Goal: Information Seeking & Learning: Learn about a topic

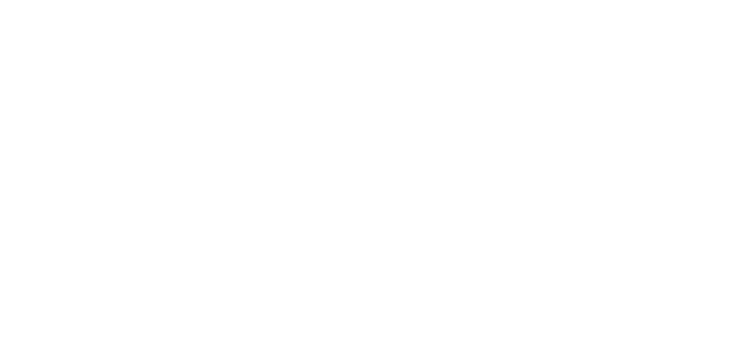
select select "*"
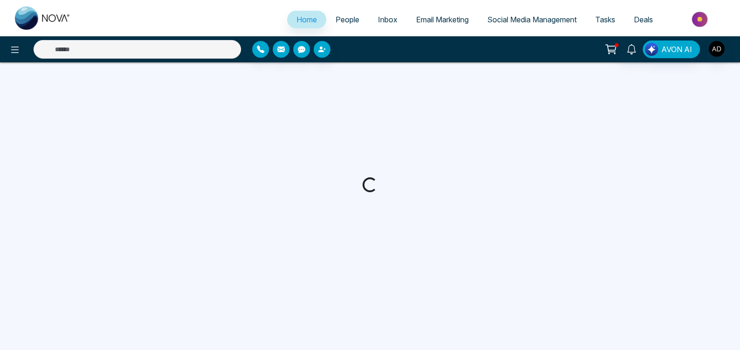
select select "*"
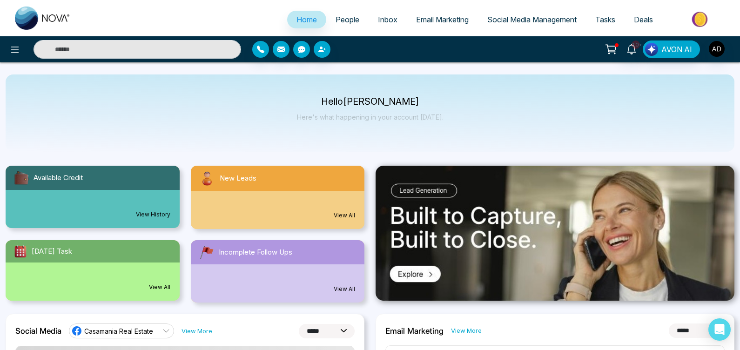
click at [344, 210] on div "11 View All" at bounding box center [278, 210] width 174 height 38
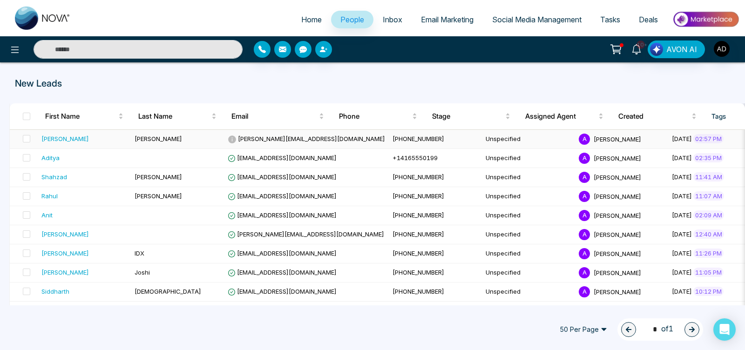
click at [150, 139] on span "[PERSON_NAME]" at bounding box center [158, 138] width 47 height 7
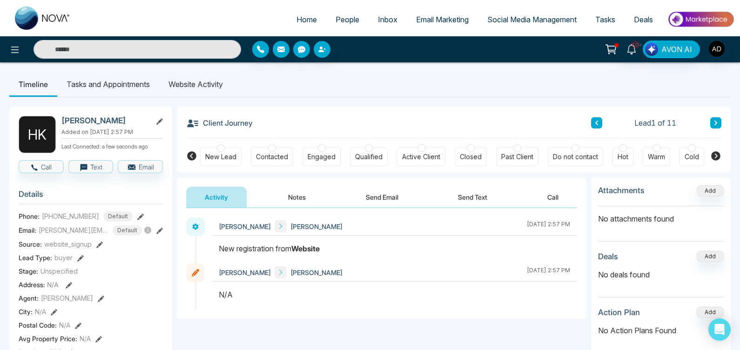
click at [201, 83] on li "Website Activity" at bounding box center [195, 84] width 73 height 25
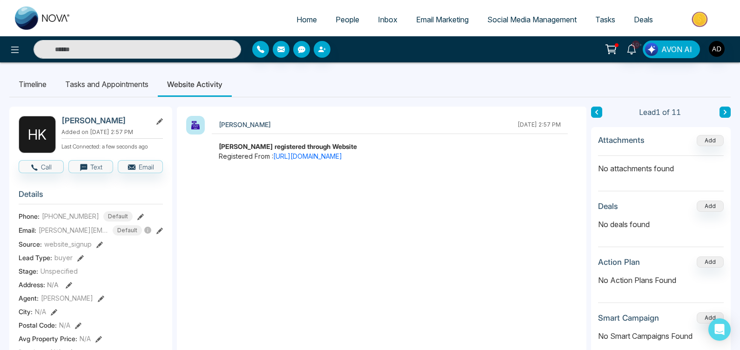
click at [355, 20] on link "People" at bounding box center [347, 20] width 42 height 18
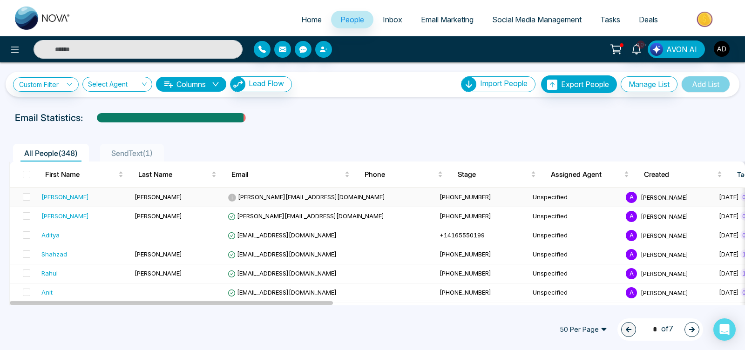
click at [54, 196] on div "[PERSON_NAME]" at bounding box center [64, 196] width 47 height 9
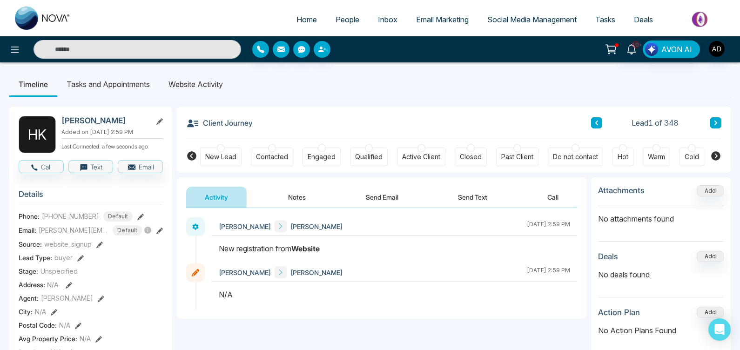
click at [206, 88] on li "Website Activity" at bounding box center [195, 84] width 73 height 25
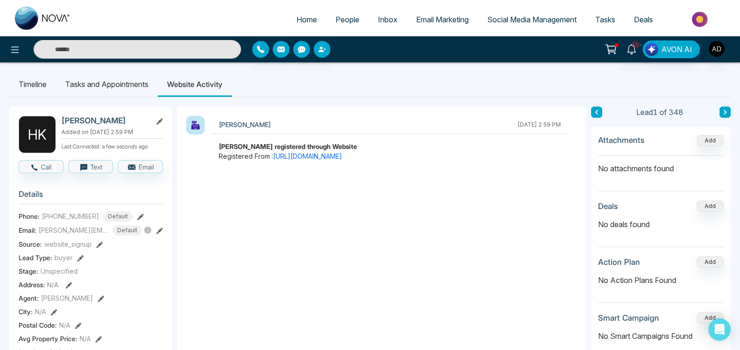
click at [341, 22] on span "People" at bounding box center [348, 19] width 24 height 9
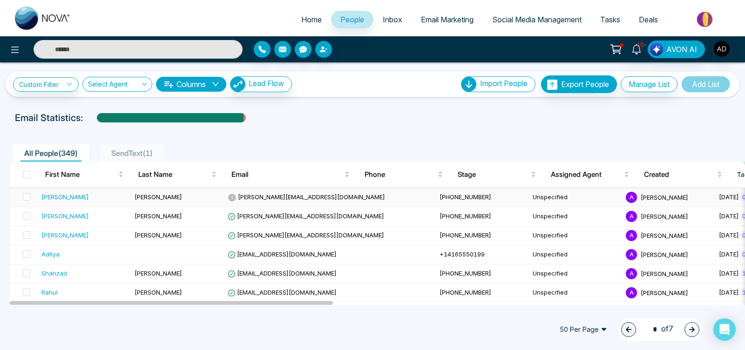
click at [63, 200] on div "[PERSON_NAME]" at bounding box center [84, 196] width 86 height 9
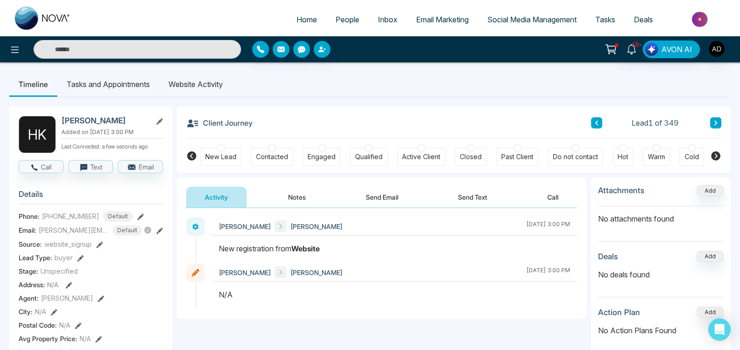
click at [195, 86] on li "Website Activity" at bounding box center [195, 84] width 73 height 25
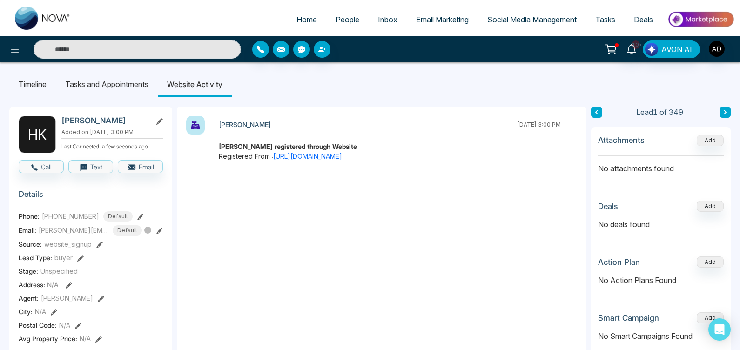
click at [345, 15] on span "People" at bounding box center [348, 19] width 24 height 9
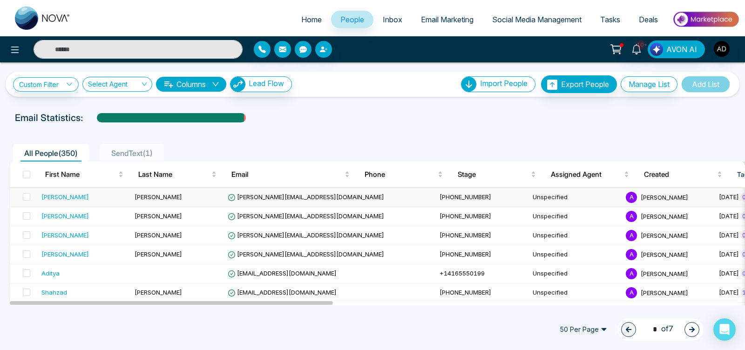
click at [62, 200] on div "[PERSON_NAME]" at bounding box center [84, 196] width 86 height 9
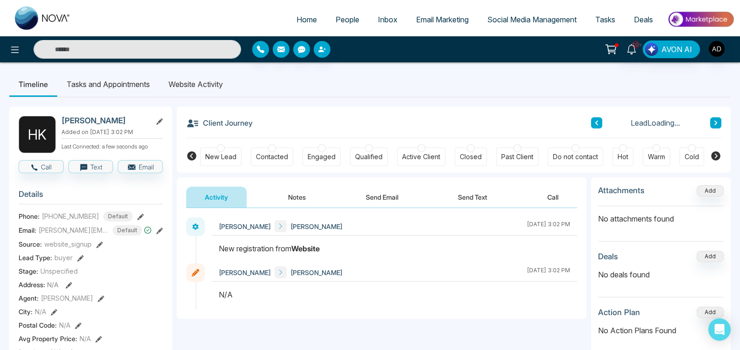
click at [221, 86] on li "Website Activity" at bounding box center [195, 84] width 73 height 25
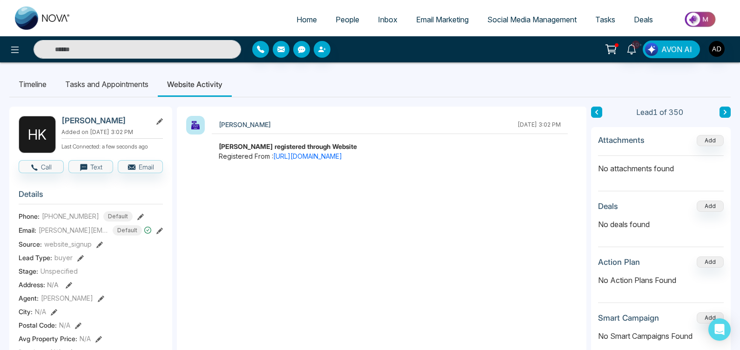
click at [343, 15] on link "People" at bounding box center [347, 20] width 42 height 18
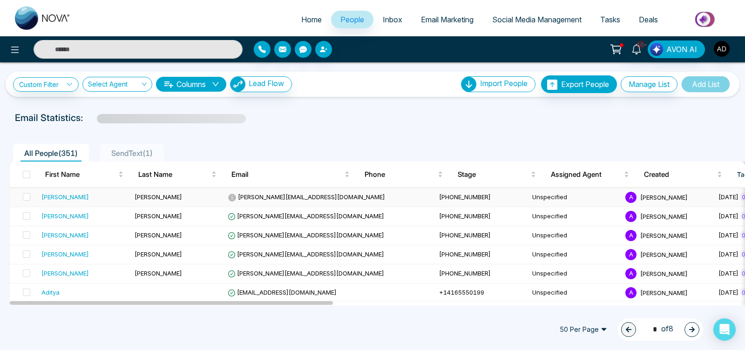
click at [130, 190] on td "[PERSON_NAME]" at bounding box center [84, 197] width 93 height 19
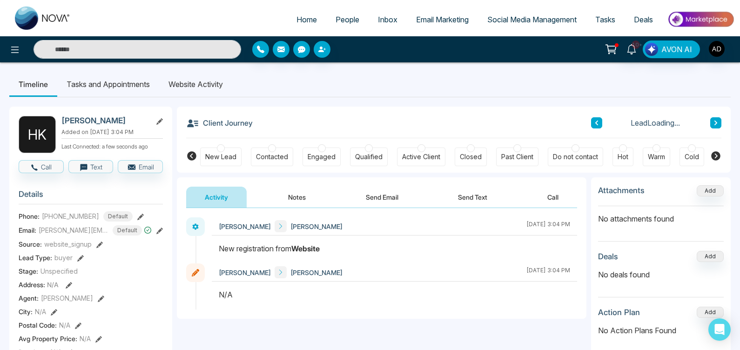
click at [195, 86] on li "Website Activity" at bounding box center [195, 84] width 73 height 25
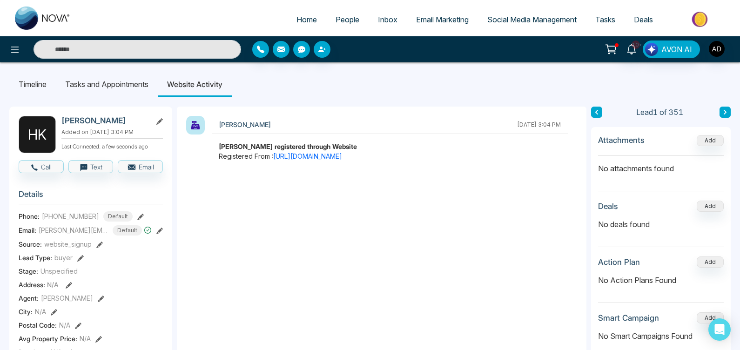
scroll to position [7, 0]
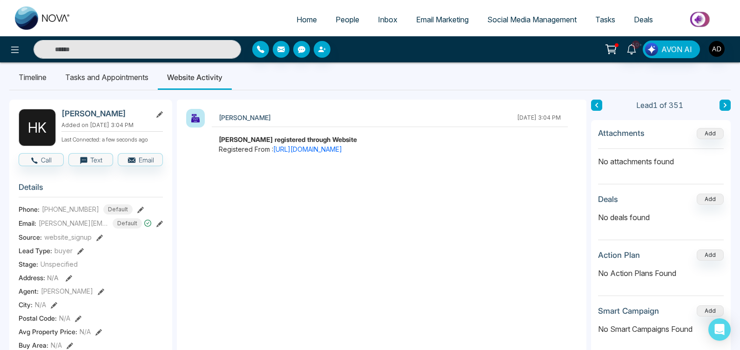
click at [341, 18] on span "People" at bounding box center [348, 19] width 24 height 9
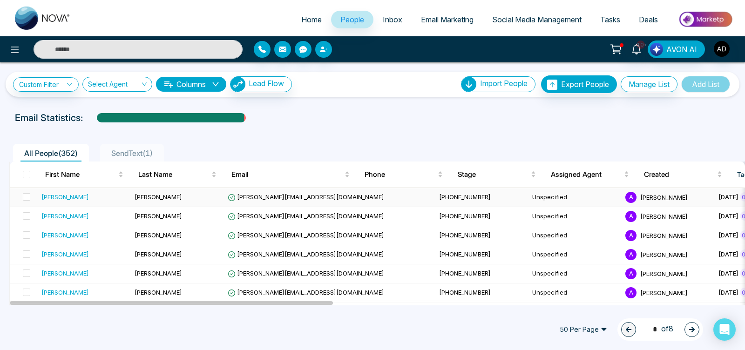
click at [57, 194] on div "[PERSON_NAME]" at bounding box center [64, 196] width 47 height 9
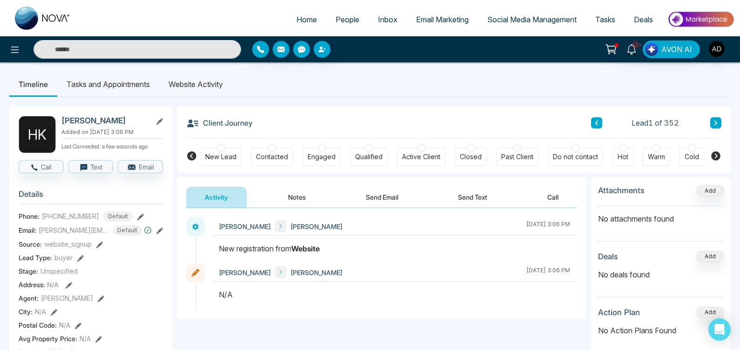
click at [211, 92] on li "Website Activity" at bounding box center [195, 84] width 73 height 25
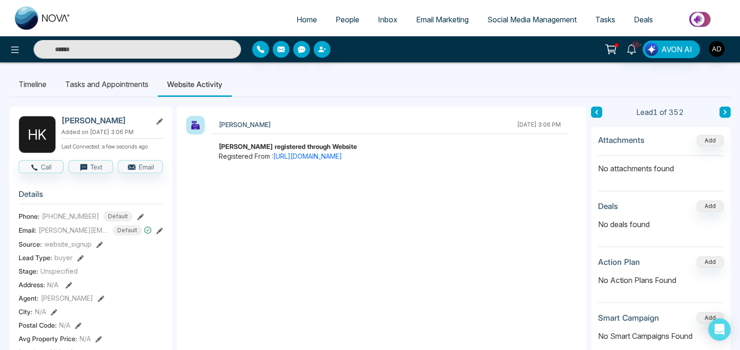
click at [343, 23] on span "People" at bounding box center [348, 19] width 24 height 9
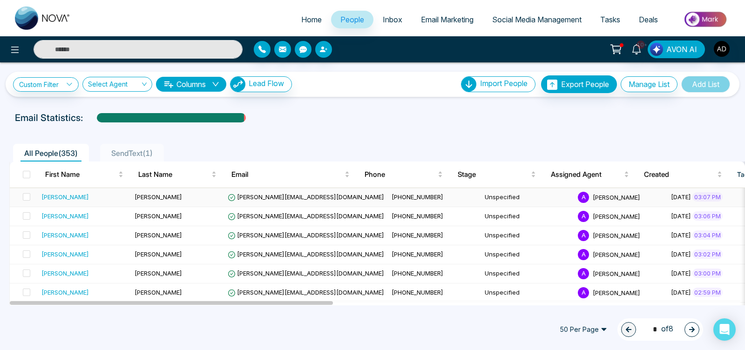
click at [61, 195] on div "[PERSON_NAME]" at bounding box center [84, 196] width 86 height 9
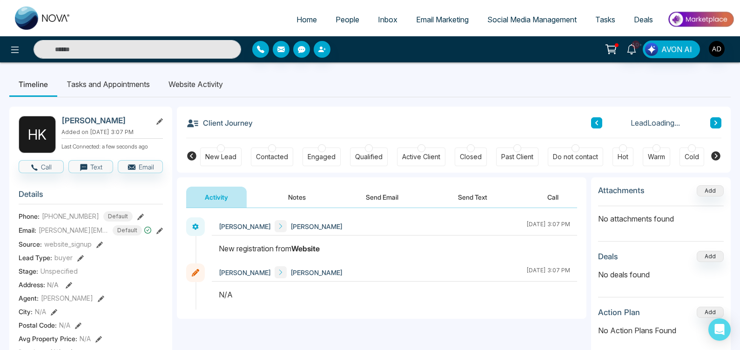
click at [196, 83] on li "Website Activity" at bounding box center [195, 84] width 73 height 25
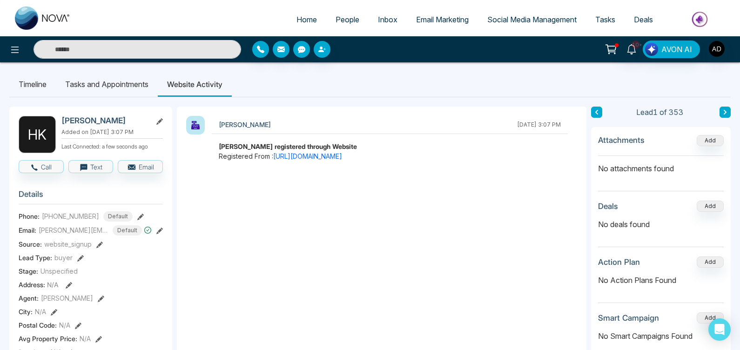
click at [353, 21] on link "People" at bounding box center [347, 20] width 42 height 18
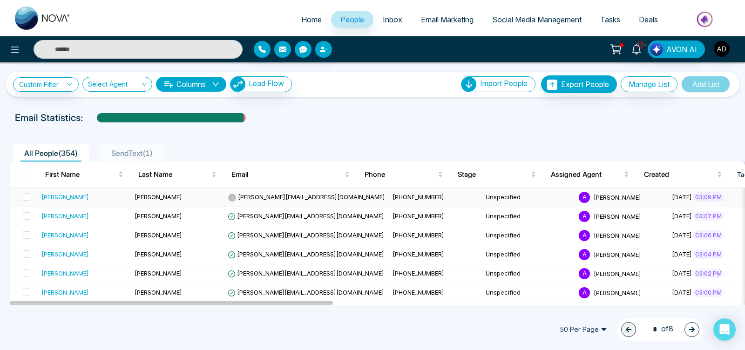
click at [60, 198] on div "[PERSON_NAME]" at bounding box center [64, 196] width 47 height 9
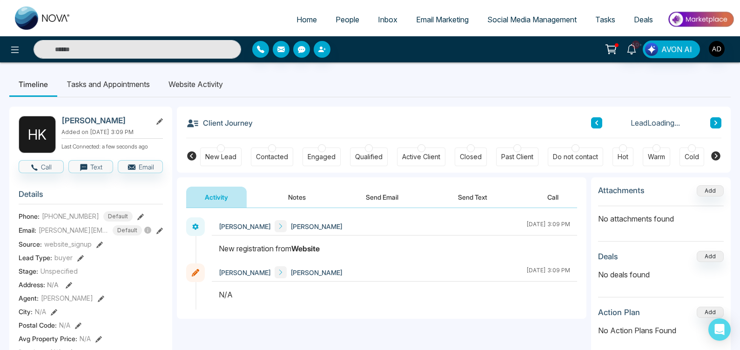
click at [182, 84] on li "Website Activity" at bounding box center [195, 84] width 73 height 25
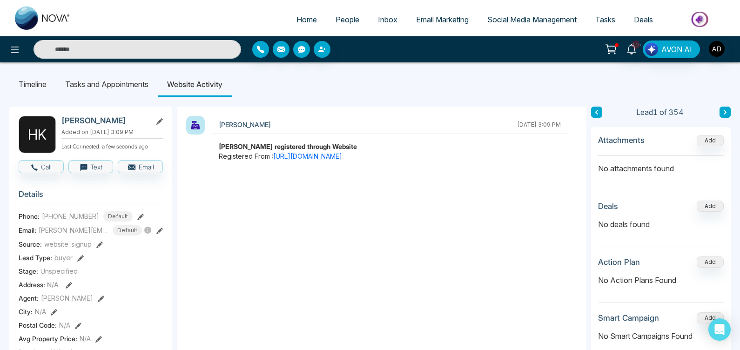
click at [342, 21] on span "People" at bounding box center [348, 19] width 24 height 9
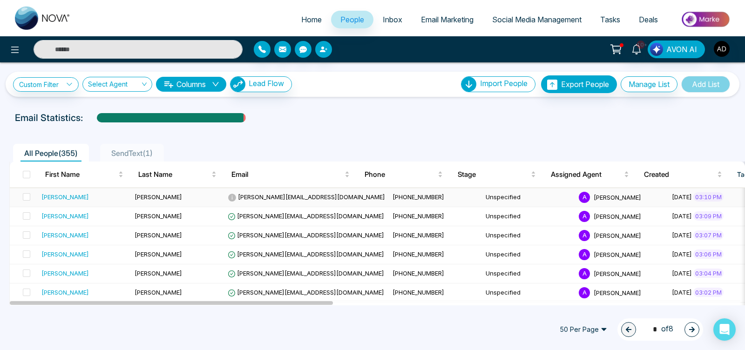
click at [127, 196] on td "[PERSON_NAME]" at bounding box center [84, 197] width 93 height 19
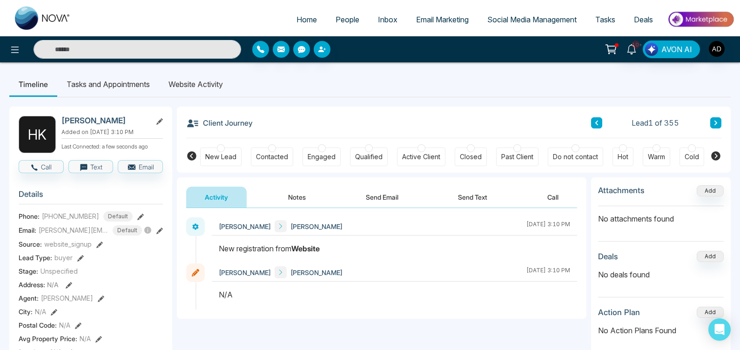
click at [191, 91] on li "Website Activity" at bounding box center [195, 84] width 73 height 25
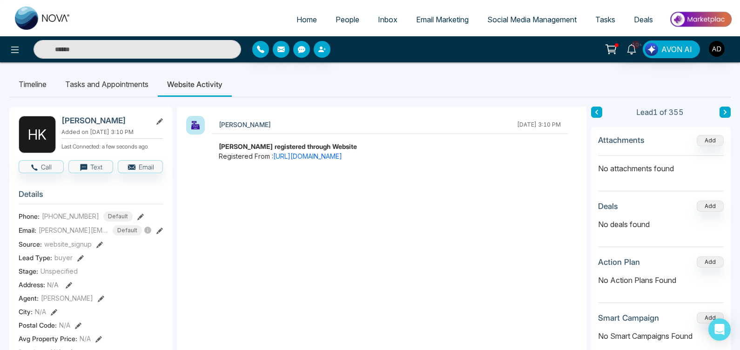
click at [345, 19] on span "People" at bounding box center [348, 19] width 24 height 9
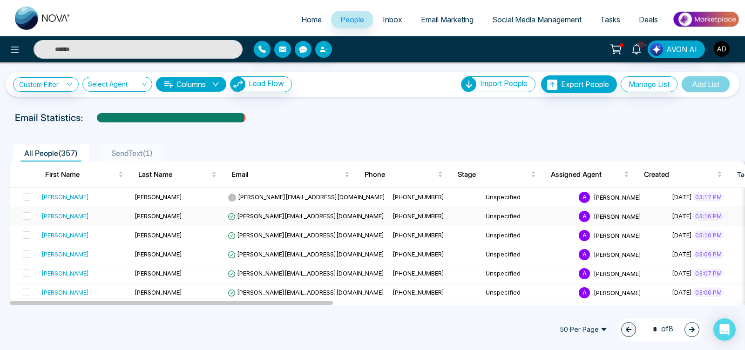
click at [58, 217] on div "[PERSON_NAME]" at bounding box center [64, 215] width 47 height 9
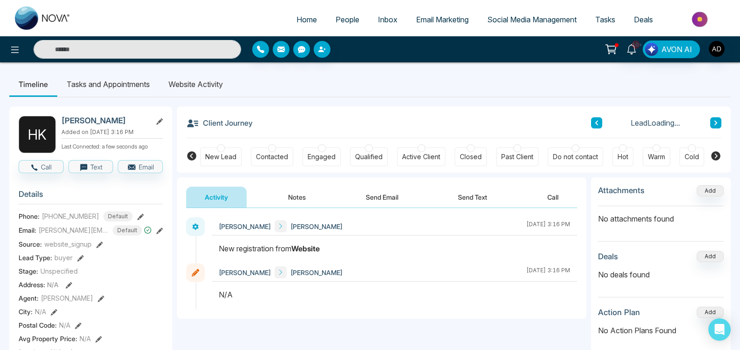
click at [206, 81] on li "Website Activity" at bounding box center [195, 84] width 73 height 25
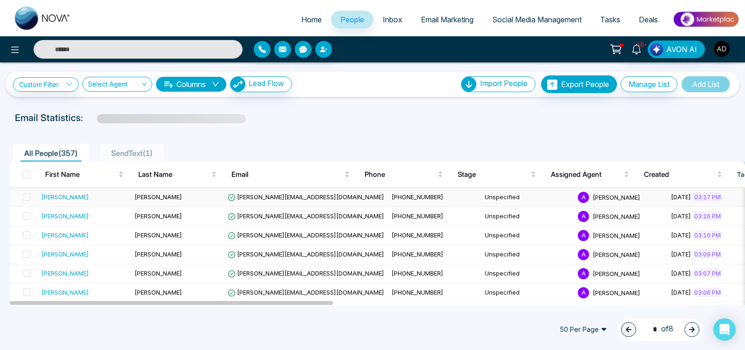
click at [50, 195] on div "[PERSON_NAME]" at bounding box center [64, 196] width 47 height 9
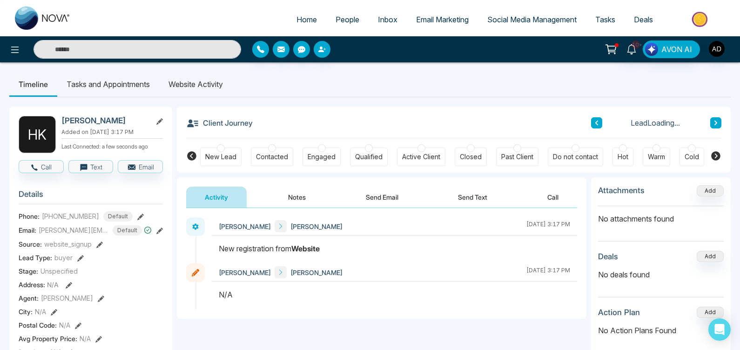
click at [194, 84] on li "Website Activity" at bounding box center [195, 84] width 73 height 25
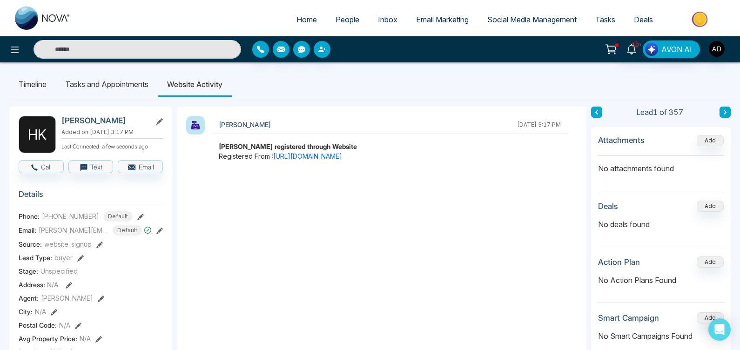
click at [332, 24] on link "People" at bounding box center [347, 20] width 42 height 18
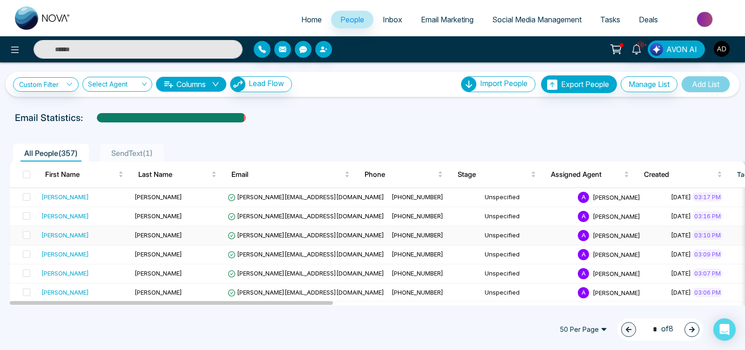
click at [55, 233] on div "[PERSON_NAME]" at bounding box center [64, 234] width 47 height 9
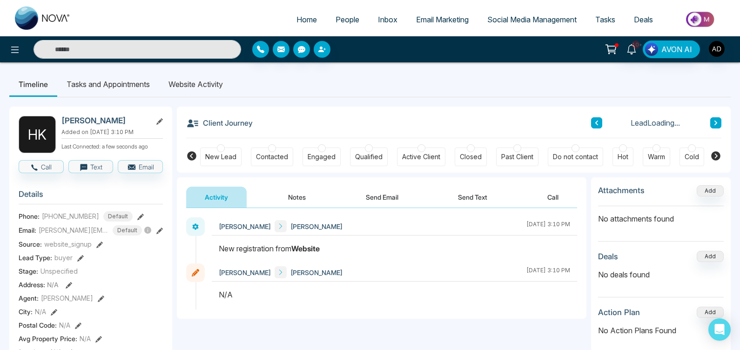
click at [215, 81] on li "Website Activity" at bounding box center [195, 84] width 73 height 25
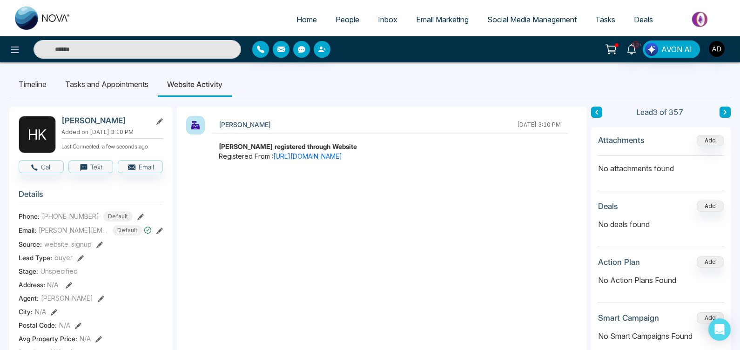
click at [349, 17] on span "People" at bounding box center [348, 19] width 24 height 9
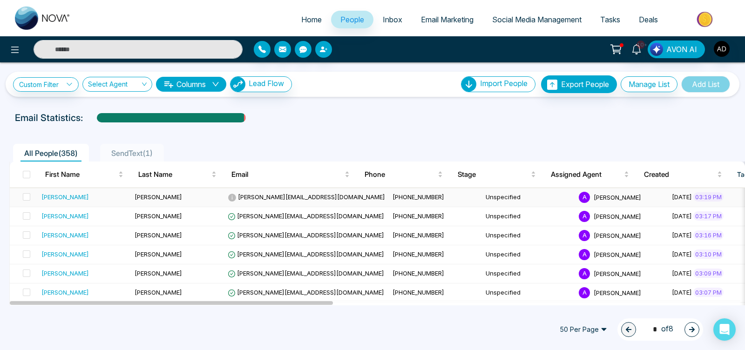
click at [60, 199] on div "[PERSON_NAME]" at bounding box center [84, 196] width 86 height 9
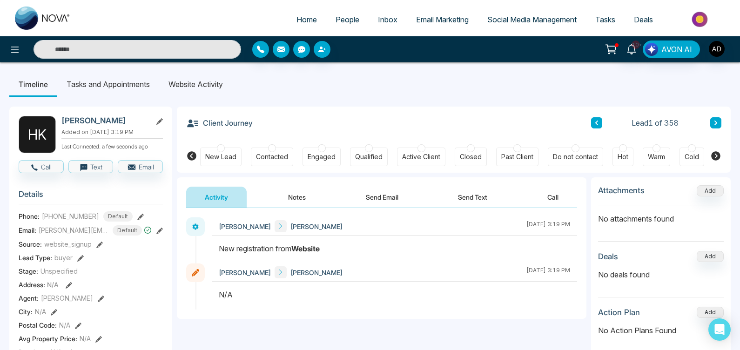
click at [197, 85] on li "Website Activity" at bounding box center [195, 84] width 73 height 25
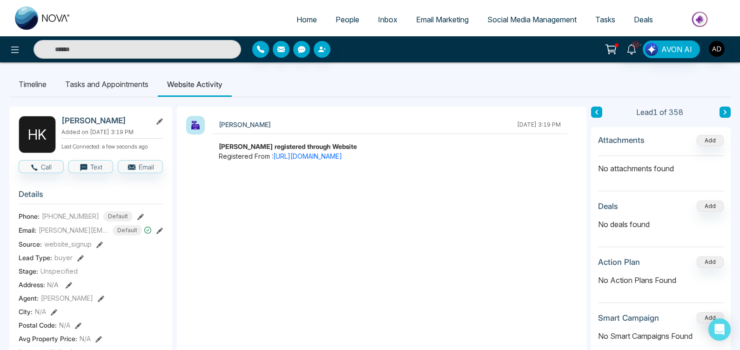
click at [336, 17] on span "People" at bounding box center [348, 19] width 24 height 9
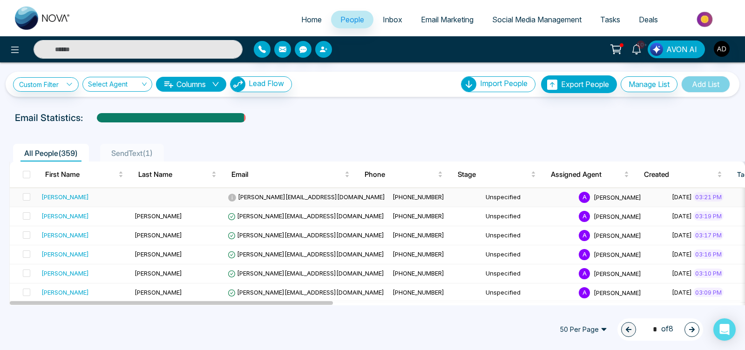
click at [40, 200] on td "[PERSON_NAME]" at bounding box center [84, 197] width 93 height 19
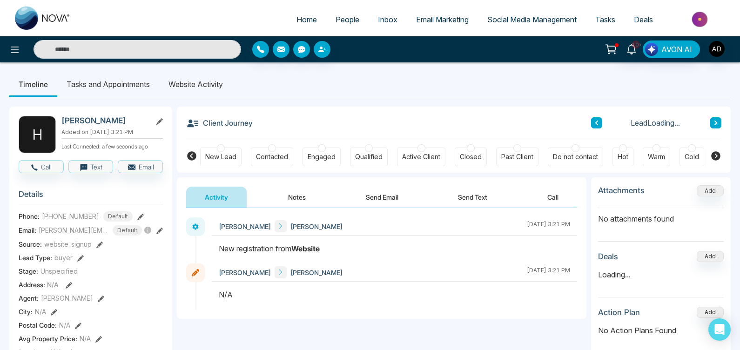
click at [181, 83] on li "Website Activity" at bounding box center [195, 84] width 73 height 25
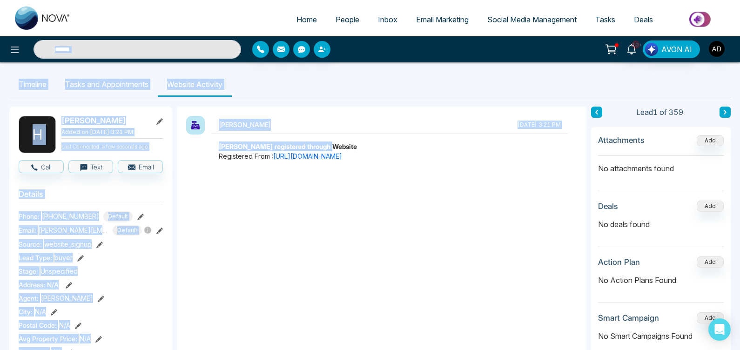
drag, startPoint x: 361, startPoint y: 142, endPoint x: 178, endPoint y: 14, distance: 223.3
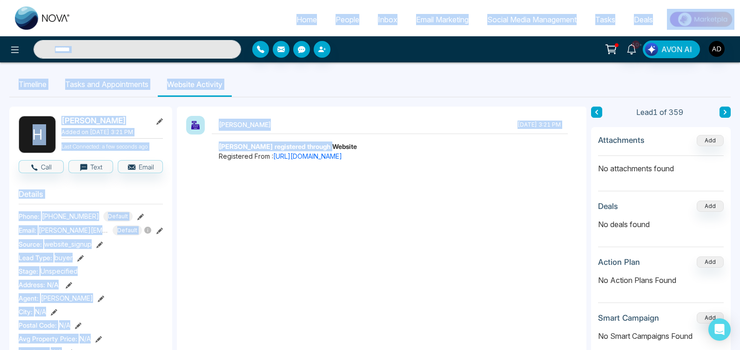
click at [278, 74] on ul "Timeline Tasks and Appointments Website Activity" at bounding box center [370, 84] width 722 height 25
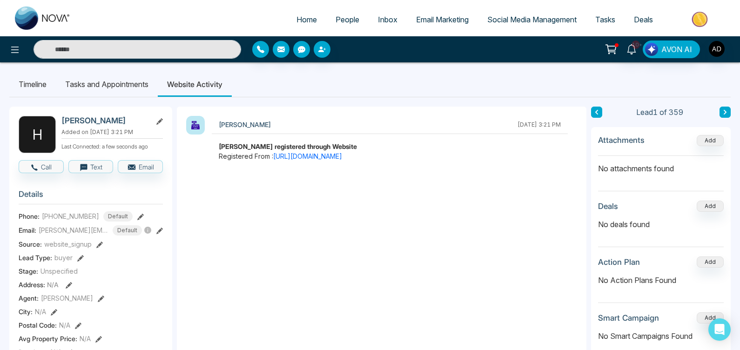
click at [349, 14] on link "People" at bounding box center [347, 20] width 42 height 18
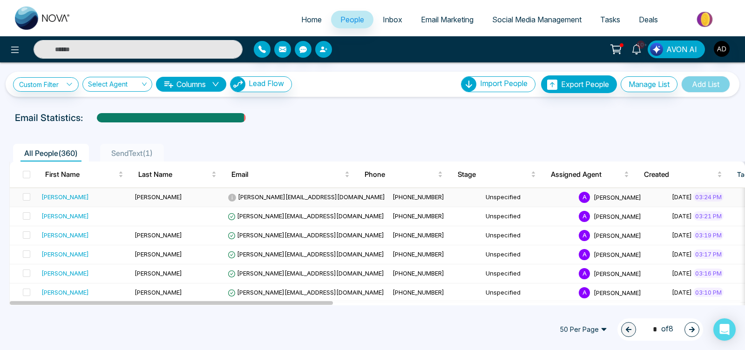
click at [58, 195] on div "[PERSON_NAME]" at bounding box center [64, 196] width 47 height 9
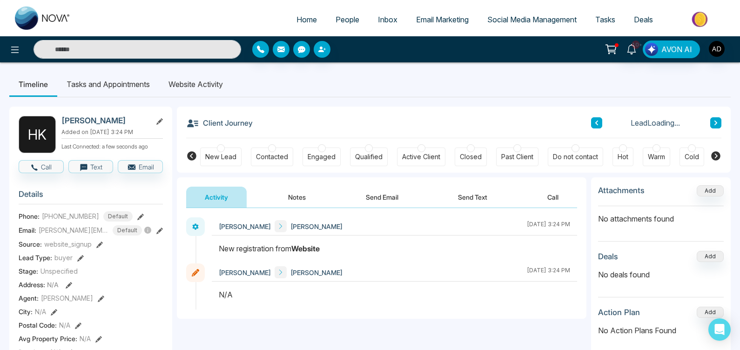
click at [208, 84] on li "Website Activity" at bounding box center [195, 84] width 73 height 25
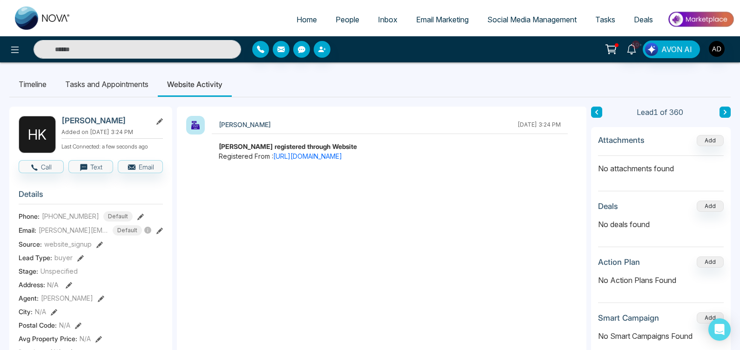
click at [345, 20] on span "People" at bounding box center [348, 19] width 24 height 9
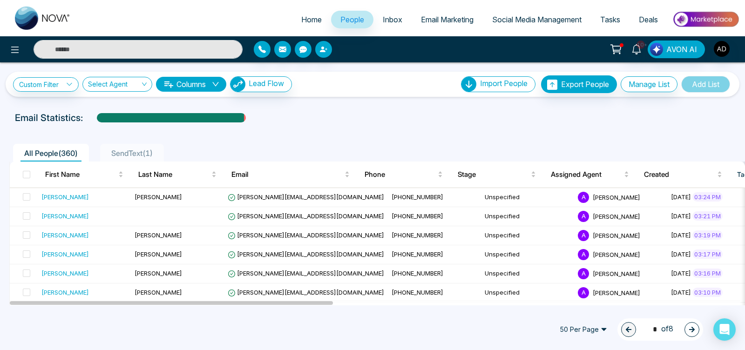
click at [179, 55] on input "text" at bounding box center [138, 49] width 209 height 19
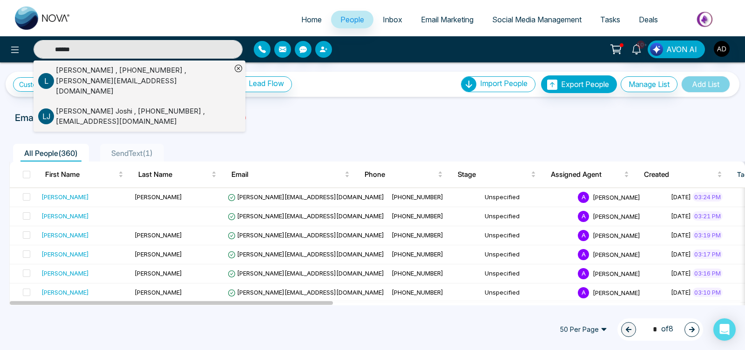
type input "******"
click at [166, 75] on div "Lokesh , +19059059056 , lokesh@mmnovatech.com" at bounding box center [144, 81] width 176 height 32
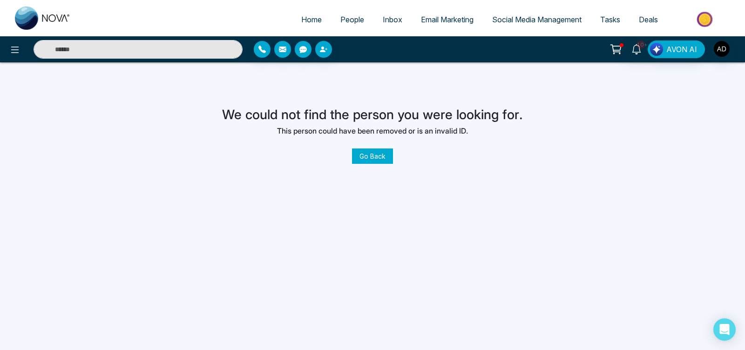
click at [372, 155] on link "Go Back" at bounding box center [372, 156] width 41 height 15
